Goal: Transaction & Acquisition: Purchase product/service

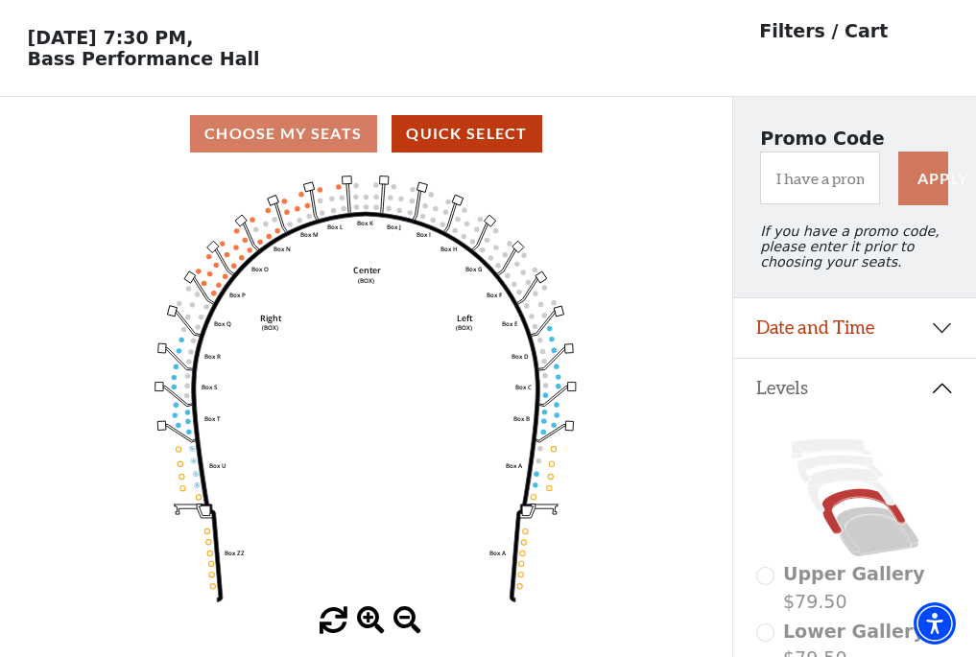
scroll to position [89, 0]
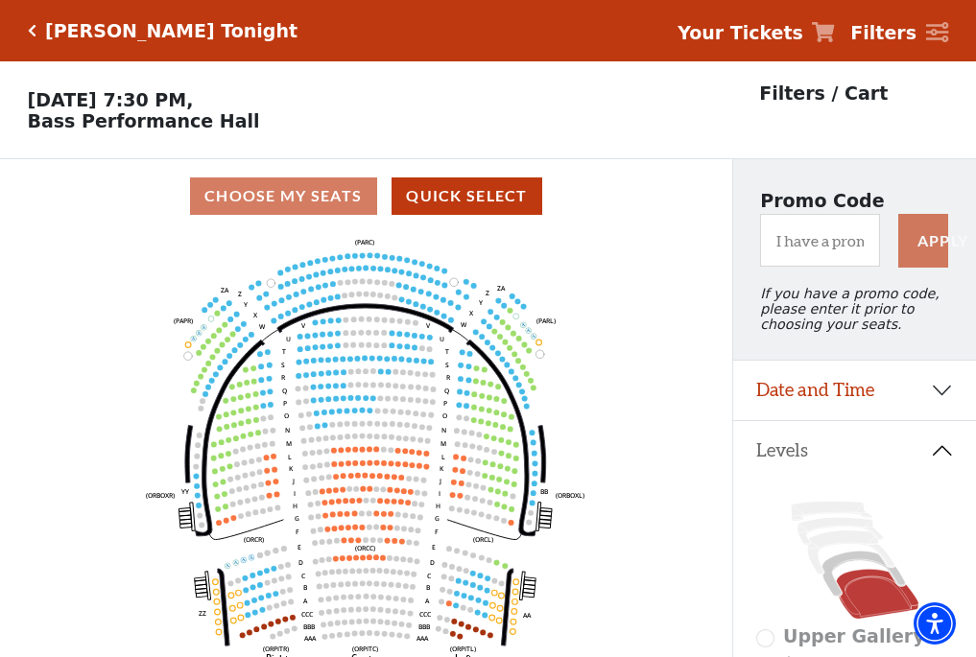
scroll to position [89, 0]
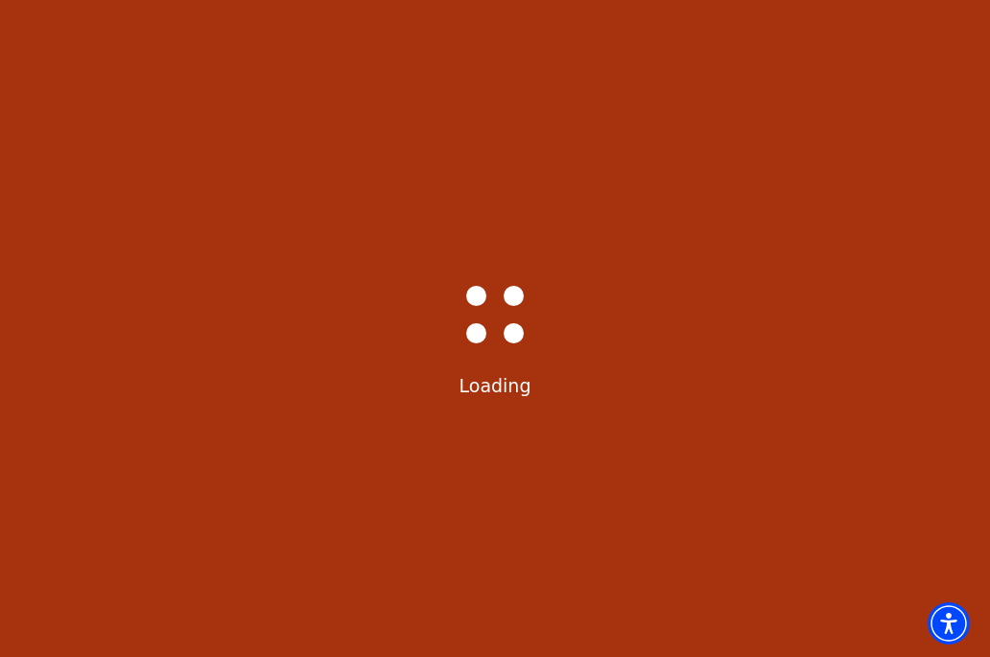
select select "6587"
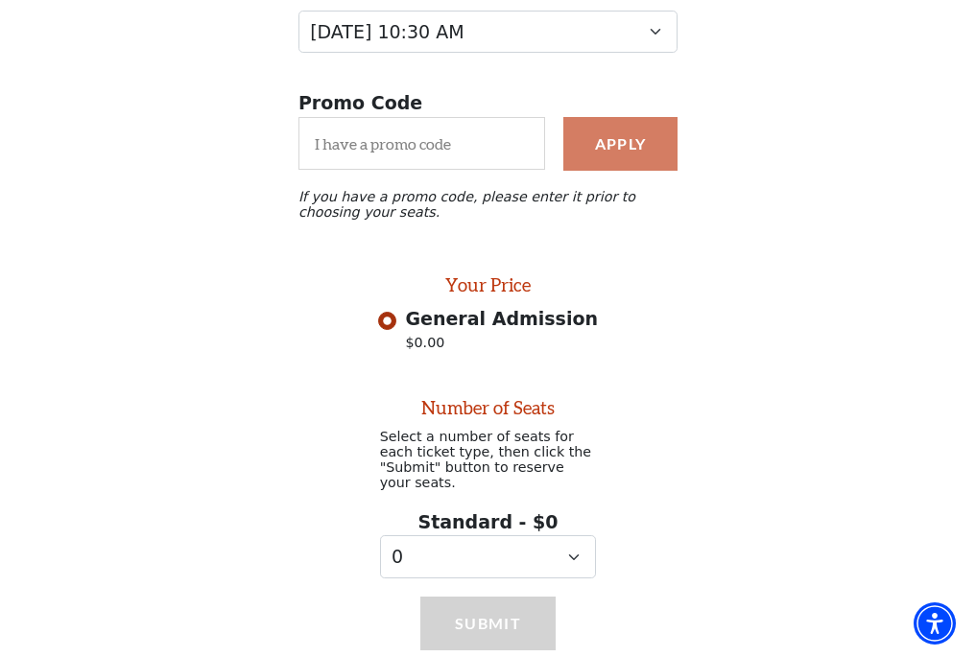
scroll to position [280, 0]
